Goal: Use online tool/utility: Utilize a website feature to perform a specific function

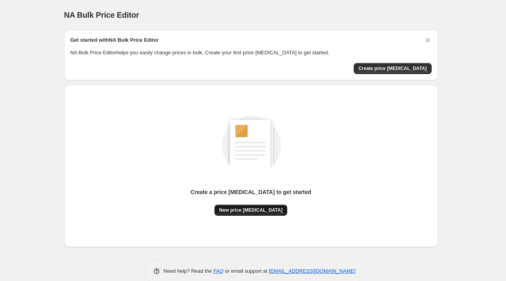
click at [262, 215] on button "New price [MEDICAL_DATA]" at bounding box center [251, 210] width 73 height 11
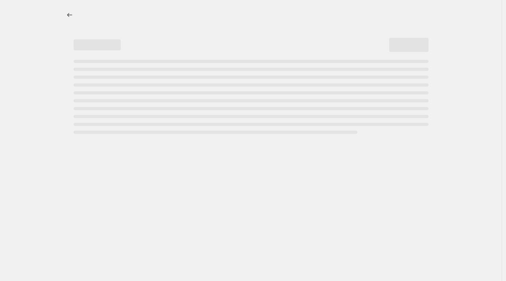
select select "percentage"
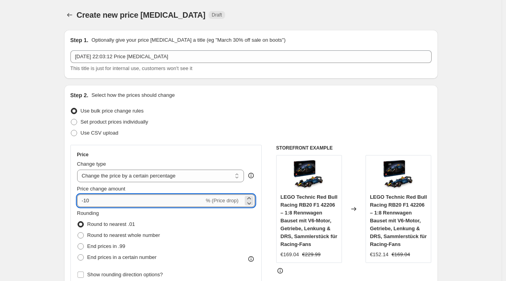
click at [180, 199] on input "-10" at bounding box center [140, 201] width 127 height 13
click at [180, 199] on input "-1" at bounding box center [140, 201] width 127 height 13
type input "-1"
type input "-27"
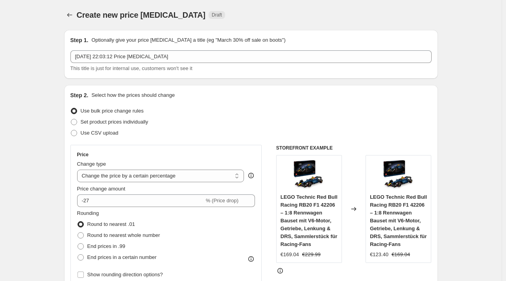
click at [387, 111] on div "Use bulk price change rules" at bounding box center [251, 111] width 362 height 11
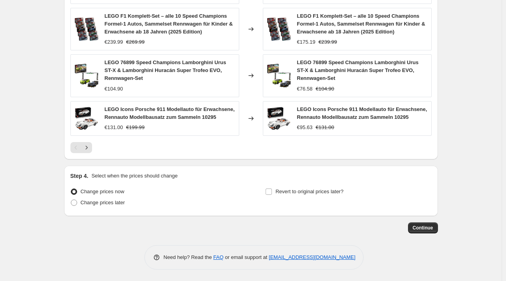
click at [424, 230] on span "Continue" at bounding box center [423, 228] width 20 height 6
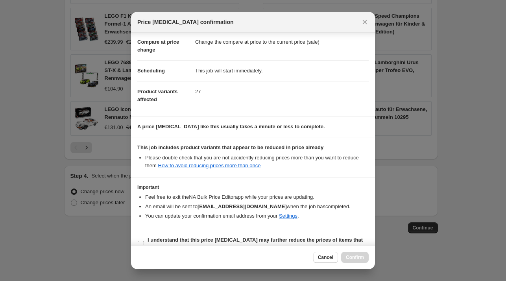
scroll to position [50, 0]
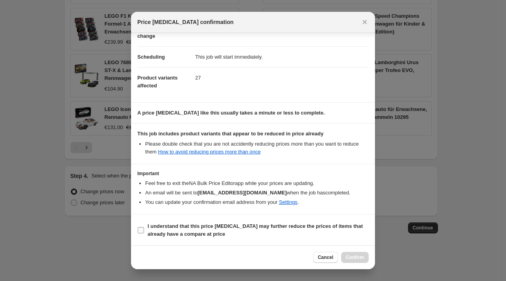
click at [224, 230] on span "I understand that this price [MEDICAL_DATA] may further reduce the prices of it…" at bounding box center [258, 231] width 221 height 16
click at [144, 230] on input "I understand that this price [MEDICAL_DATA] may further reduce the prices of it…" at bounding box center [141, 230] width 6 height 6
checkbox input "true"
click at [367, 261] on button "Confirm" at bounding box center [355, 257] width 28 height 11
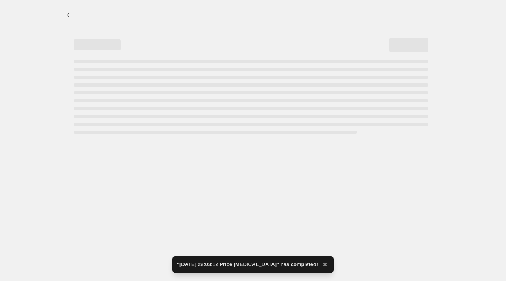
select select "percentage"
